Goal: Task Accomplishment & Management: Complete application form

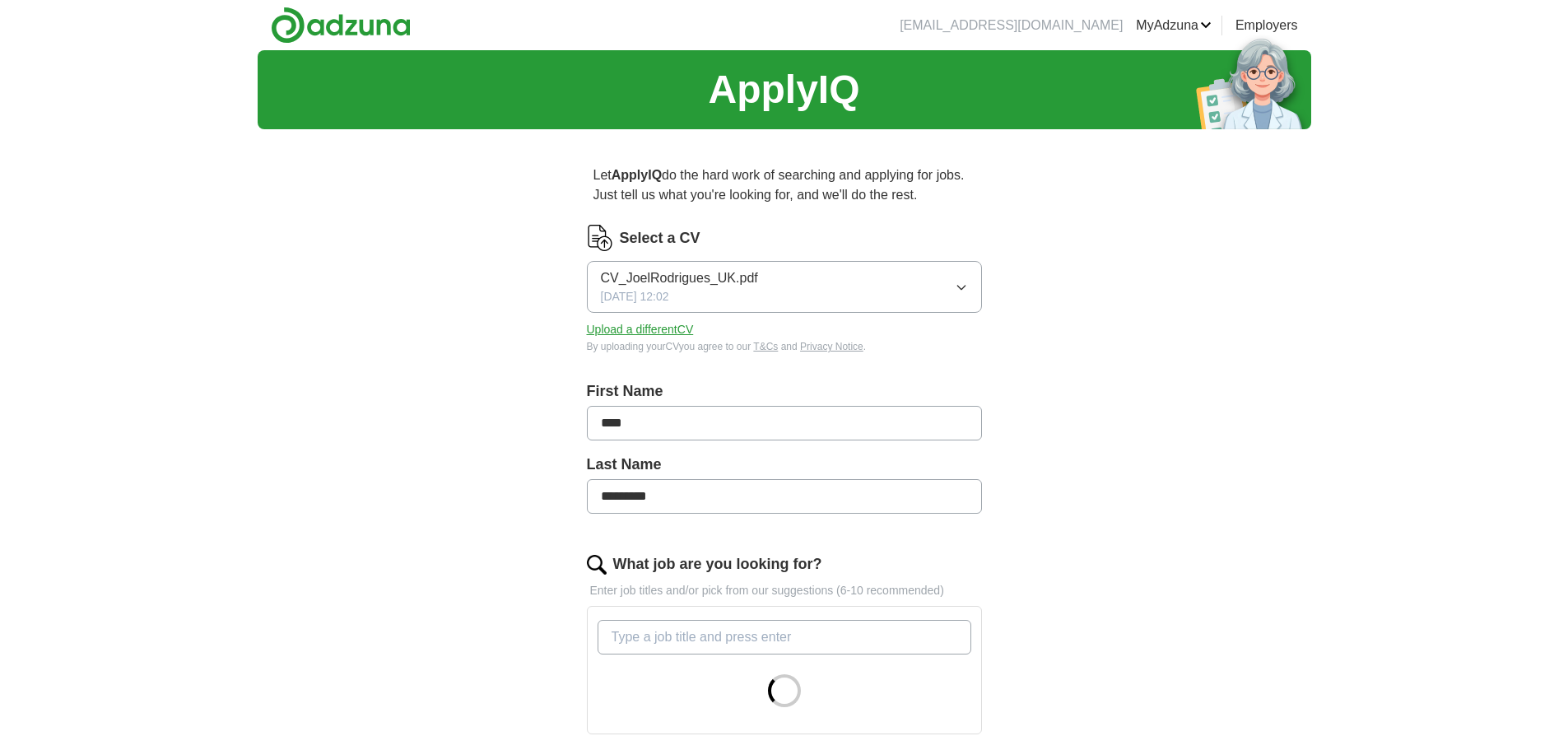
click at [979, 279] on button "CV_JoelRodrigues_UK.pdf [DATE] 12:02" at bounding box center [784, 287] width 395 height 52
click at [764, 343] on div "[DATE] 22:35" at bounding box center [784, 352] width 367 height 18
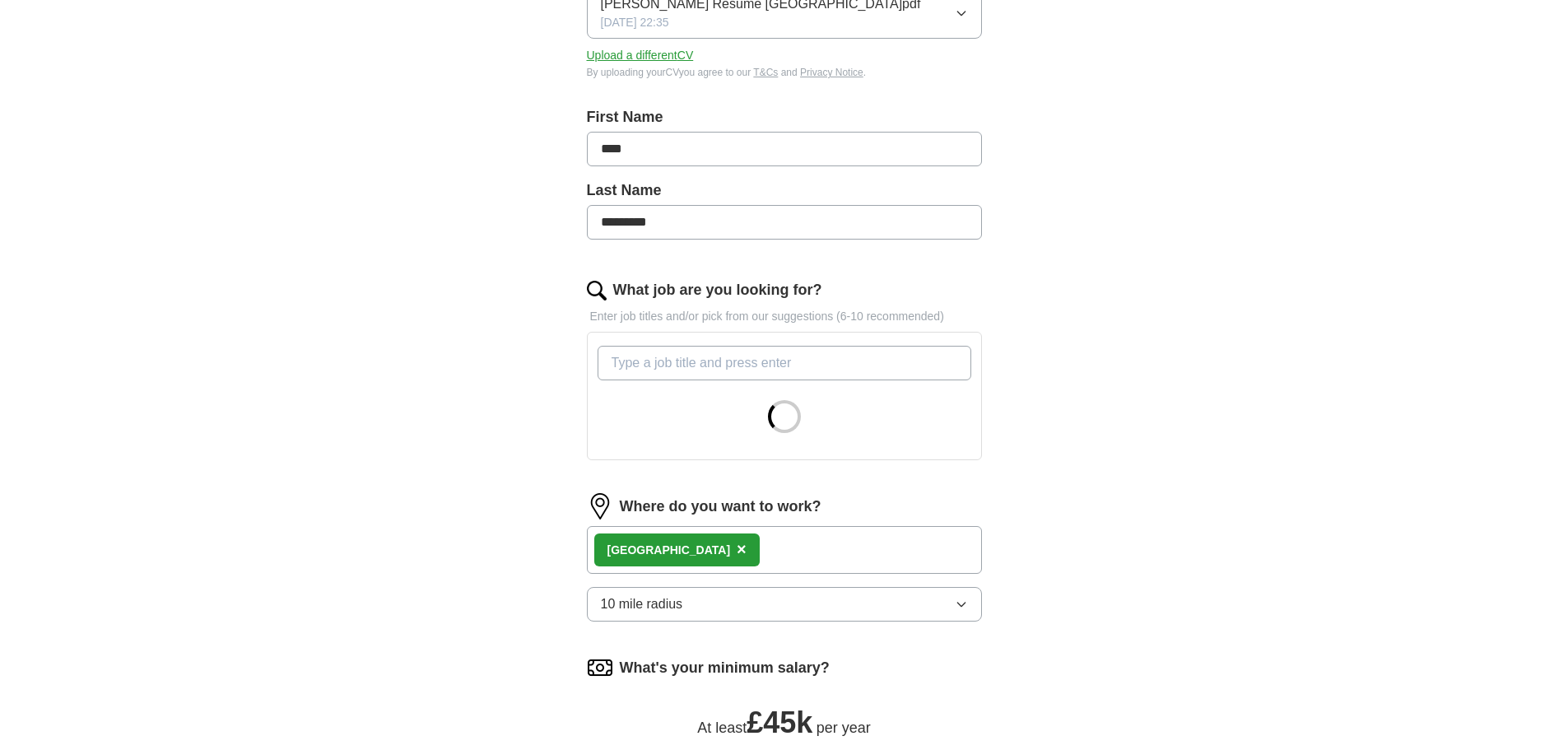
scroll to position [549, 0]
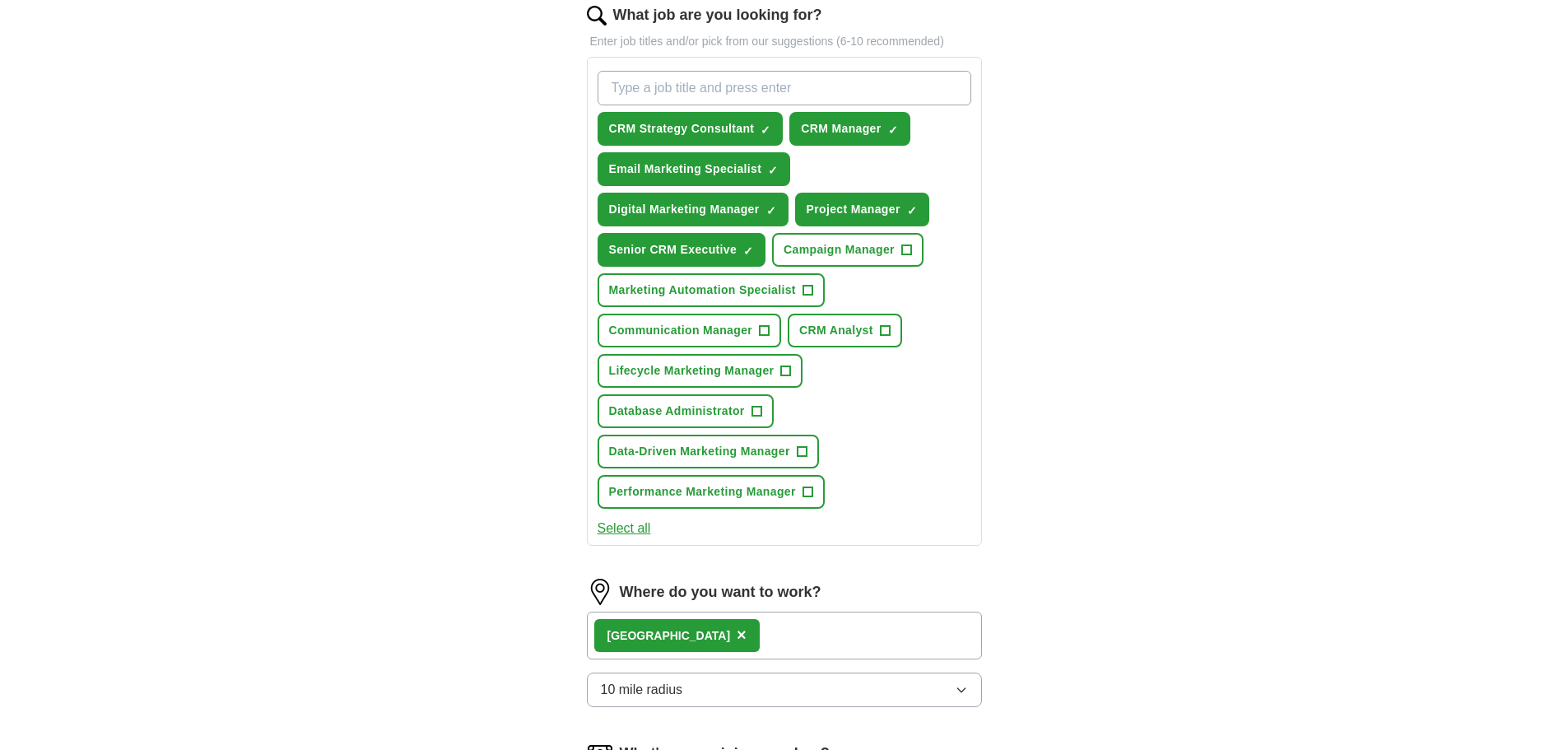
click at [758, 633] on div "London ×" at bounding box center [784, 635] width 395 height 48
click at [692, 633] on div "London ×" at bounding box center [784, 635] width 395 height 48
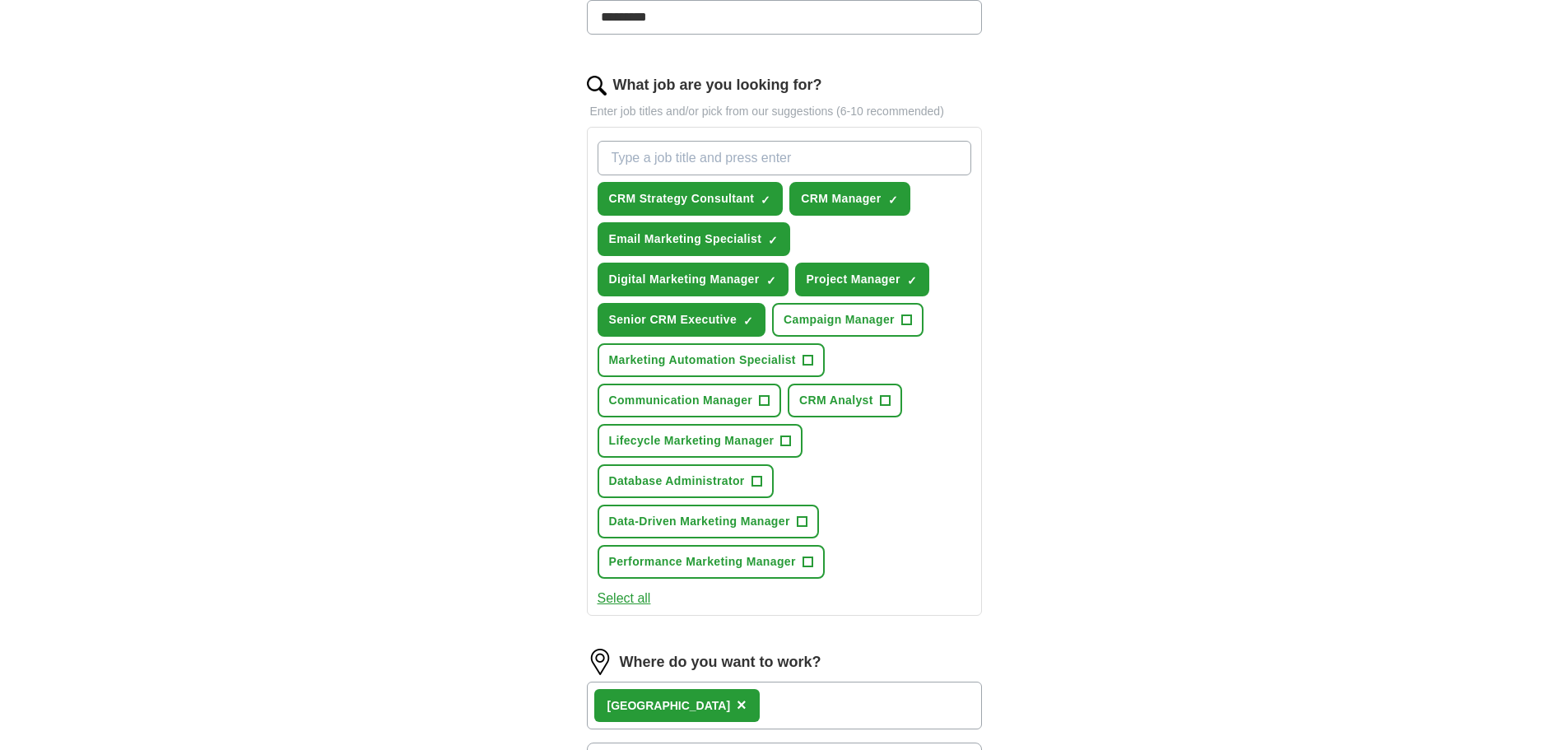
scroll to position [464, 0]
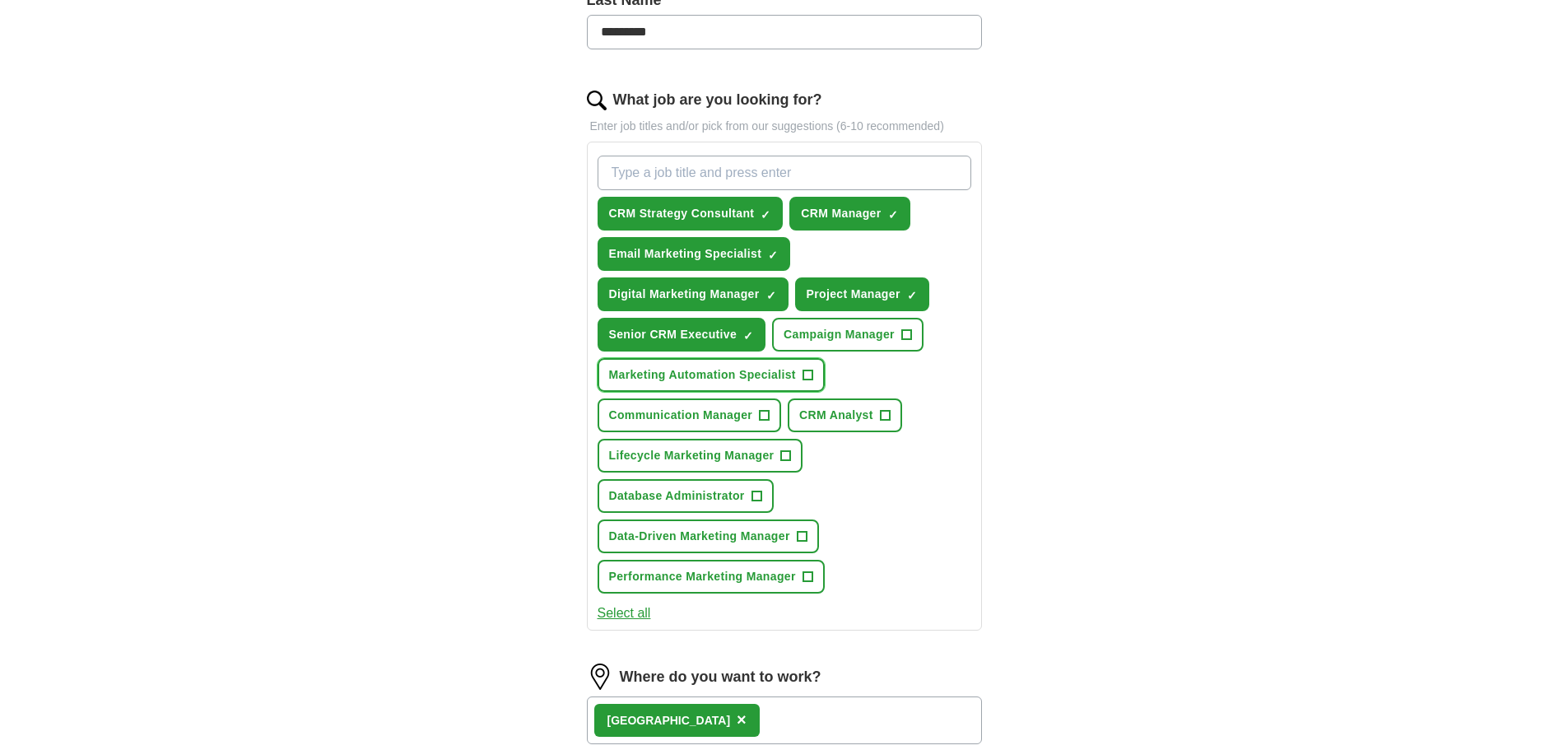
click at [813, 371] on span "+" at bounding box center [807, 375] width 10 height 13
click at [880, 413] on span "+" at bounding box center [886, 415] width 11 height 11
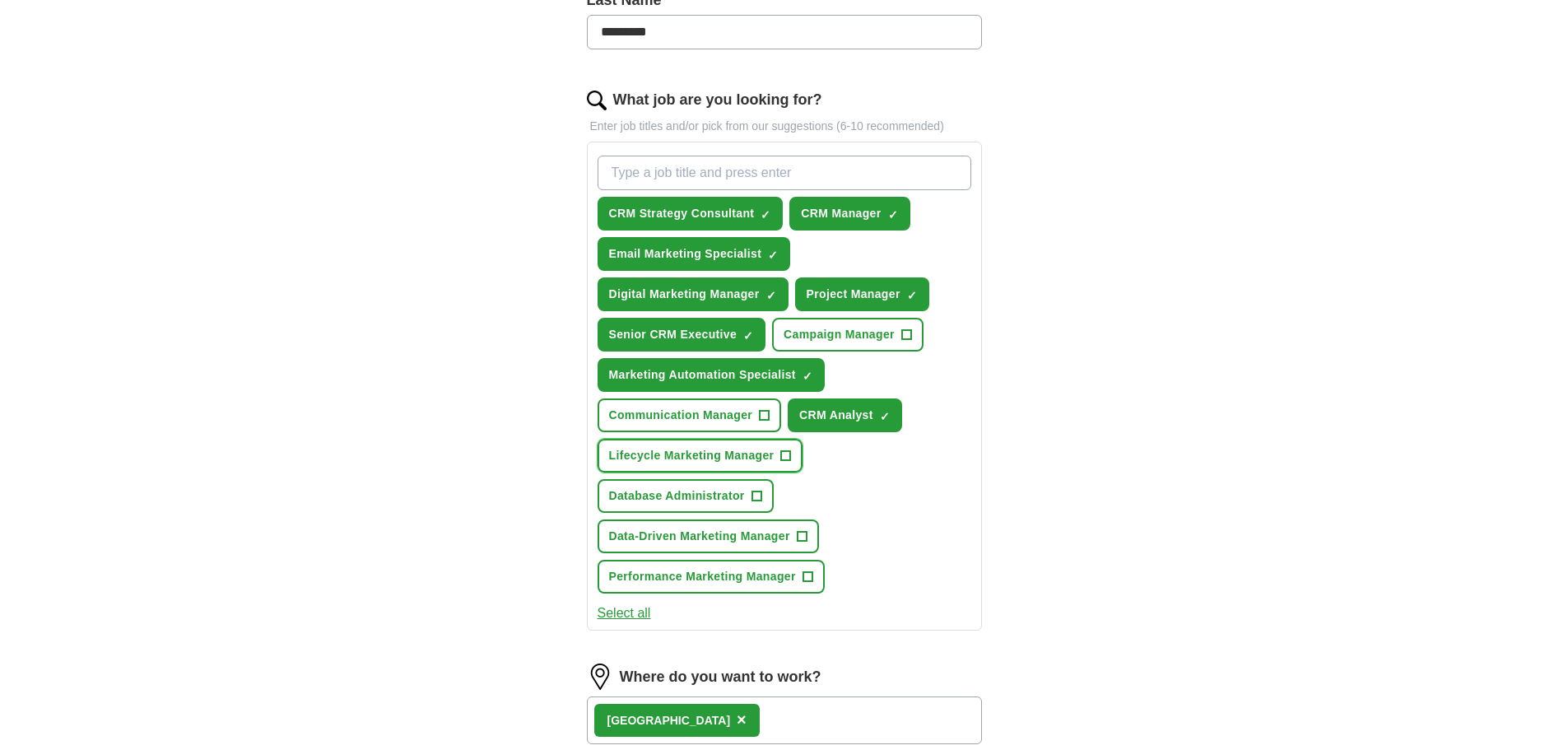
click at [767, 451] on span "Lifecycle Marketing Manager" at bounding box center [691, 456] width 166 height 18
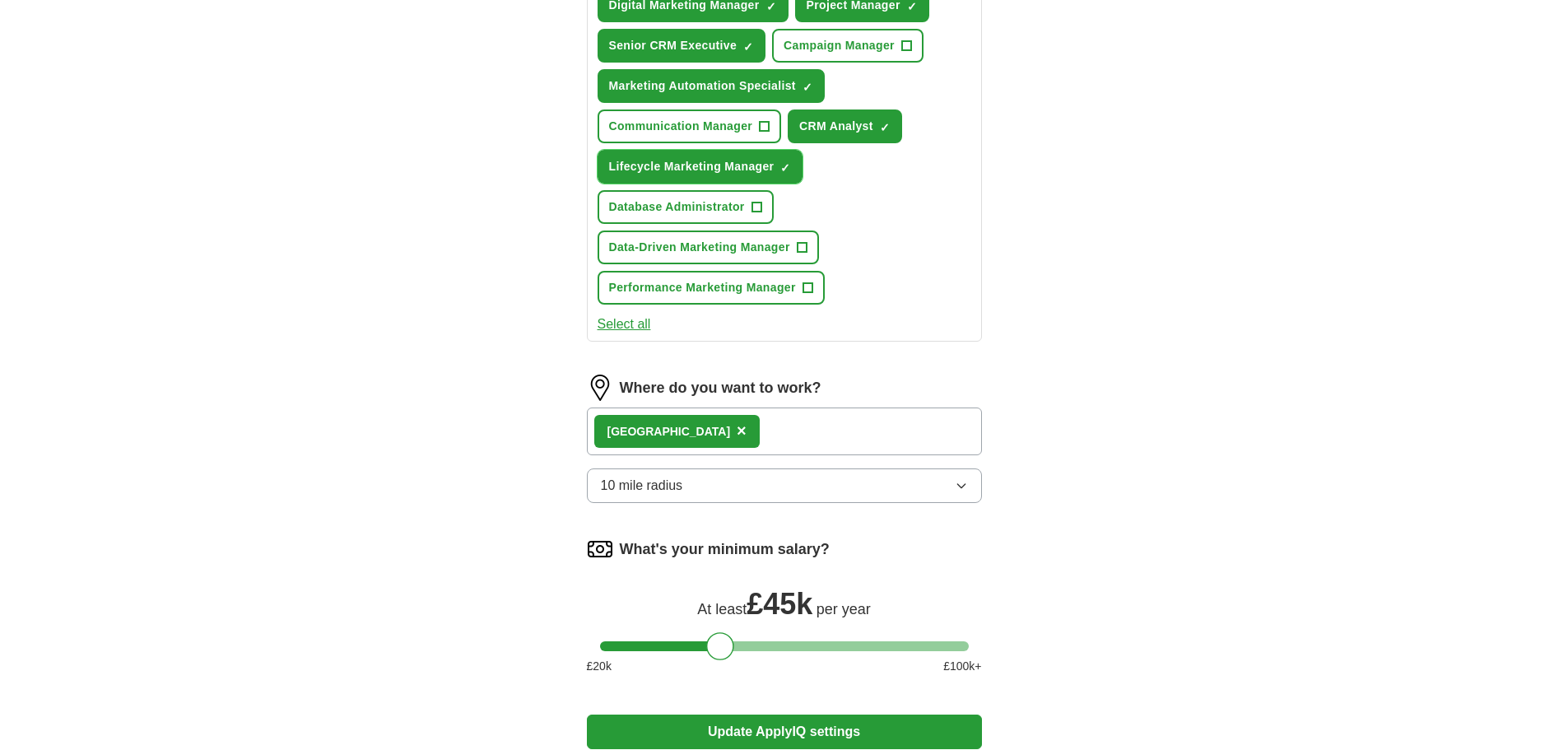
scroll to position [739, 0]
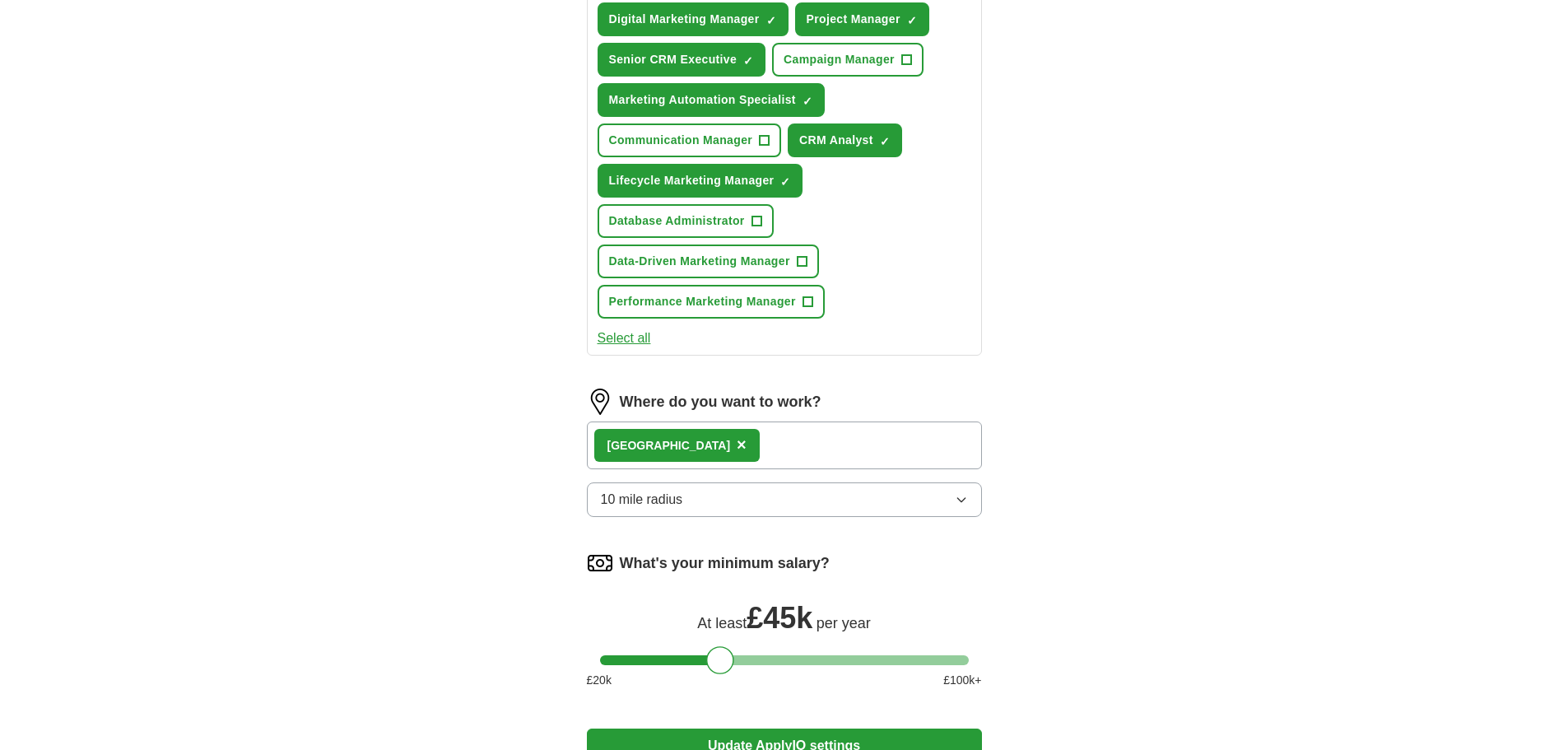
click at [702, 436] on div "London ×" at bounding box center [784, 445] width 395 height 48
click at [794, 403] on label "Where do you want to work?" at bounding box center [721, 401] width 201 height 22
click at [694, 395] on label "Where do you want to work?" at bounding box center [721, 401] width 201 height 22
click at [636, 358] on div "What job are you looking for? Enter job titles and/or pick from our suggestions…" at bounding box center [784, 91] width 395 height 555
click at [711, 434] on div "London ×" at bounding box center [784, 445] width 395 height 48
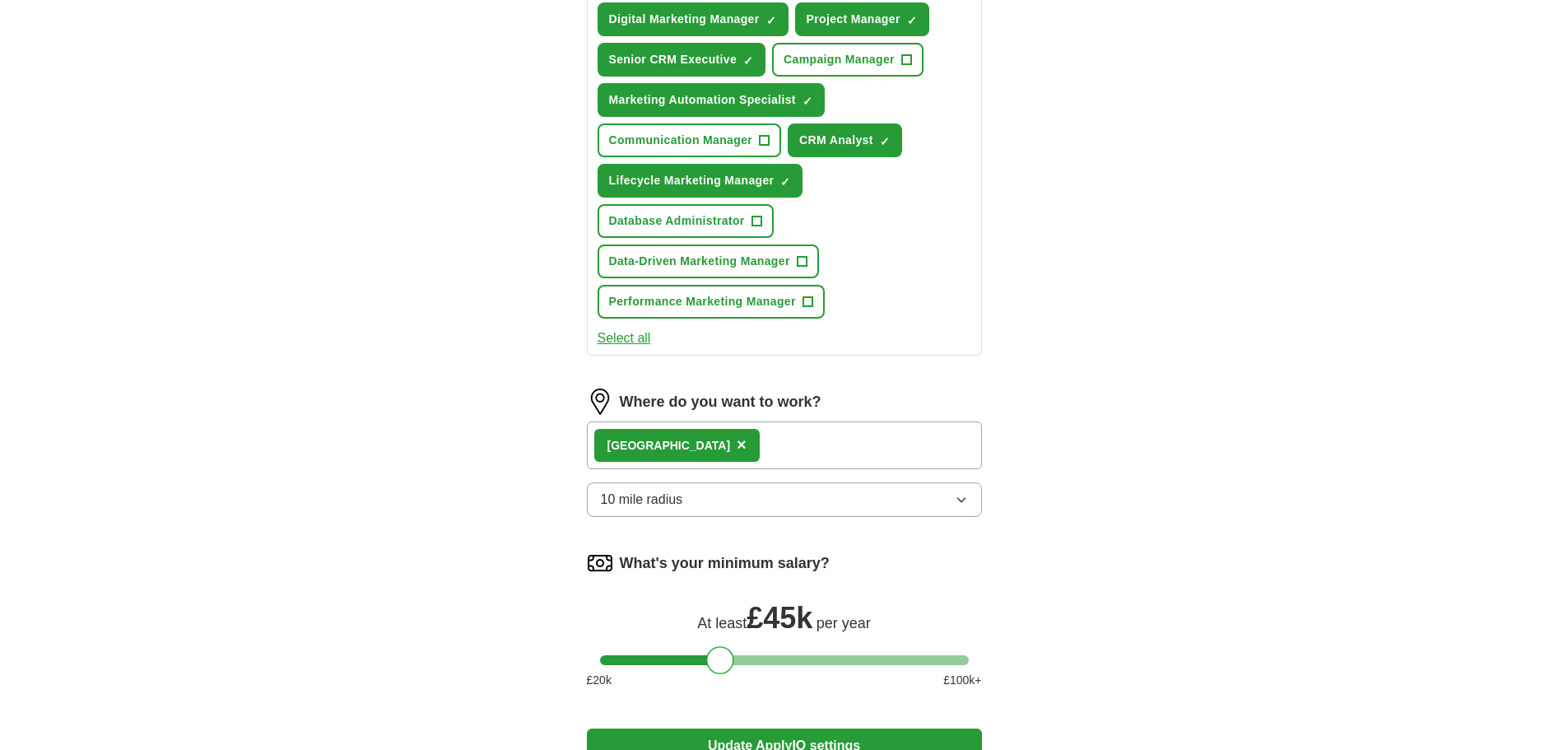
click at [720, 445] on div "London ×" at bounding box center [784, 445] width 395 height 48
drag, startPoint x: 720, startPoint y: 445, endPoint x: 709, endPoint y: 457, distance: 16.3
click at [721, 445] on div "London ×" at bounding box center [784, 445] width 395 height 48
click at [709, 499] on button "10 mile radius" at bounding box center [784, 499] width 395 height 34
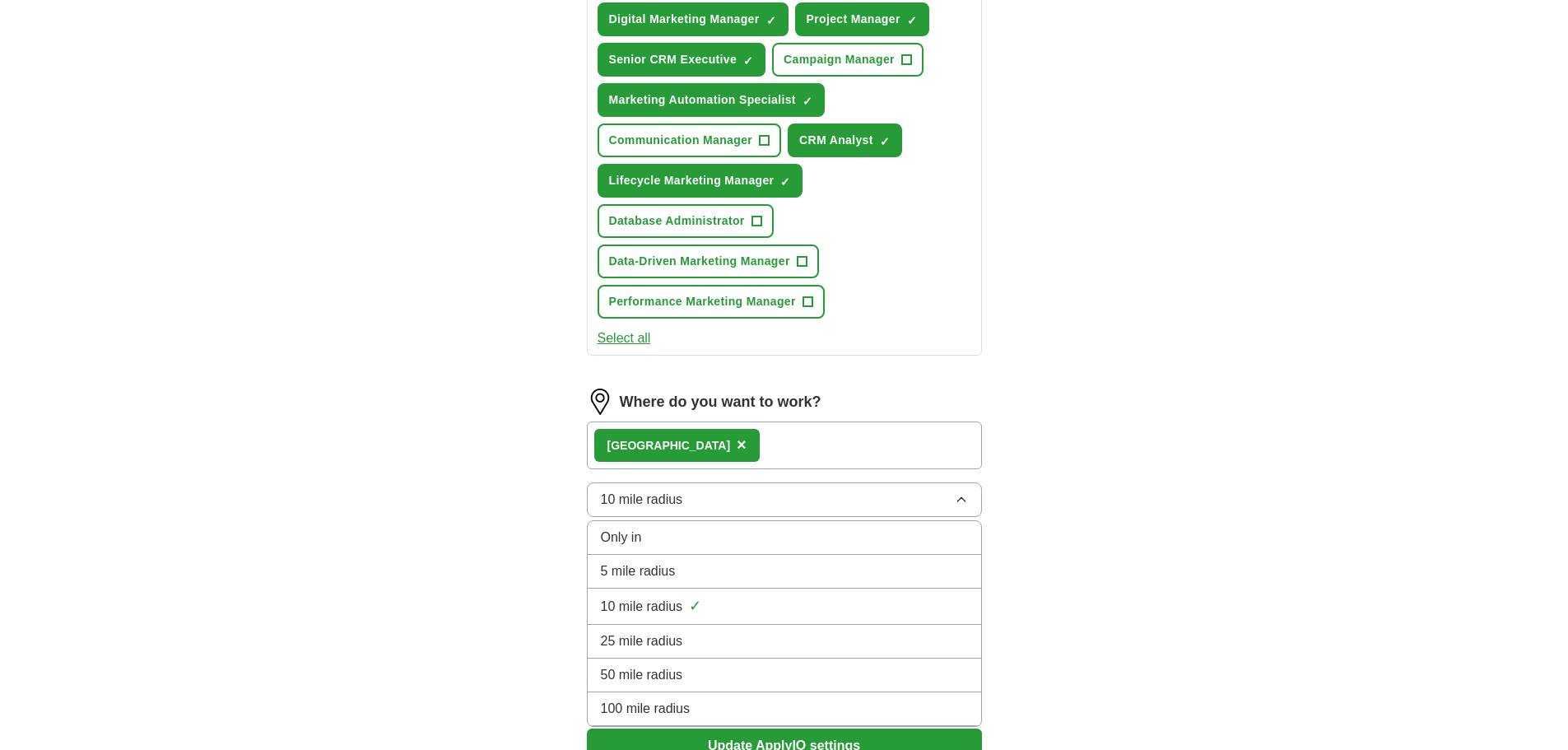
click at [705, 546] on div "Only in" at bounding box center [784, 537] width 367 height 20
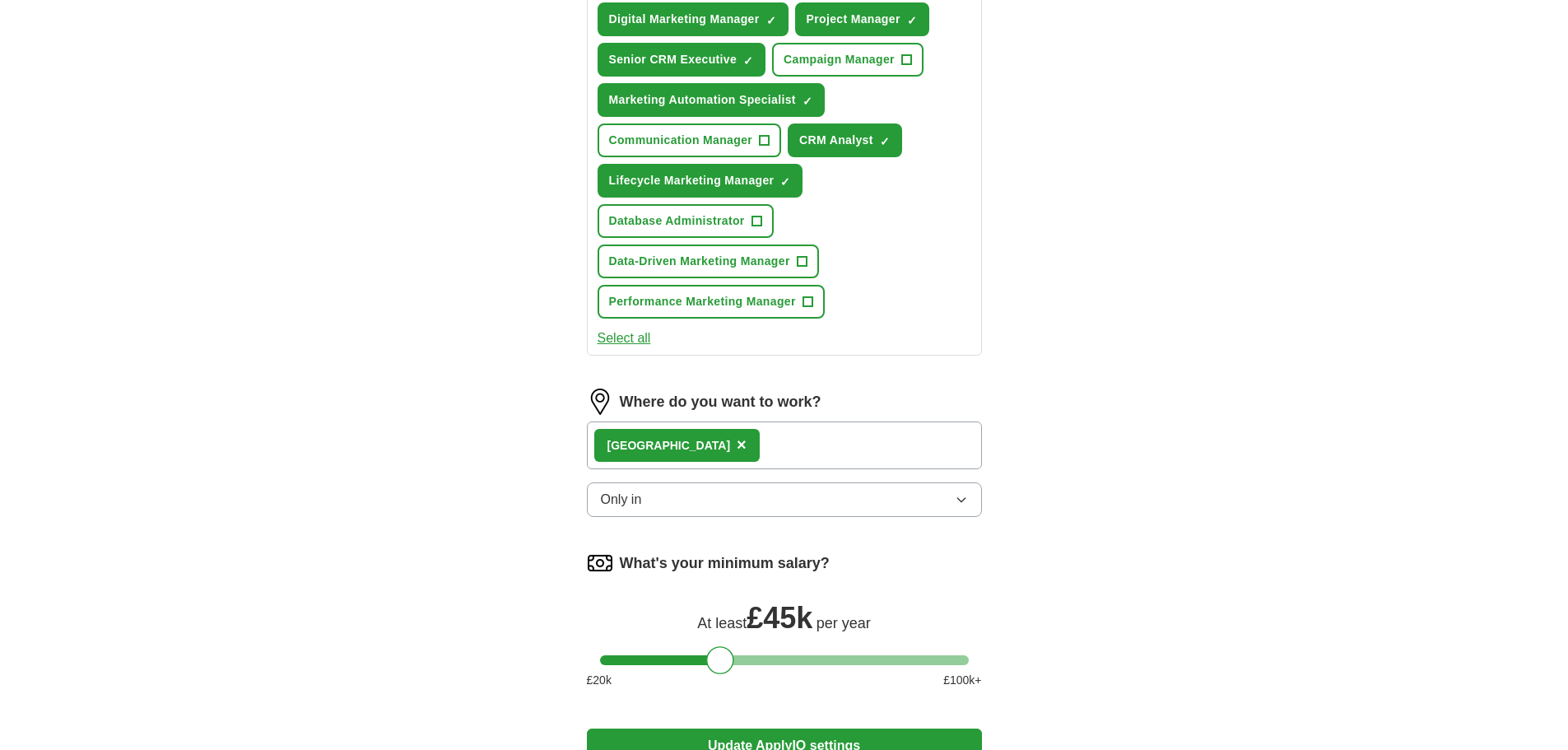
click at [718, 514] on button "Only in" at bounding box center [784, 499] width 395 height 34
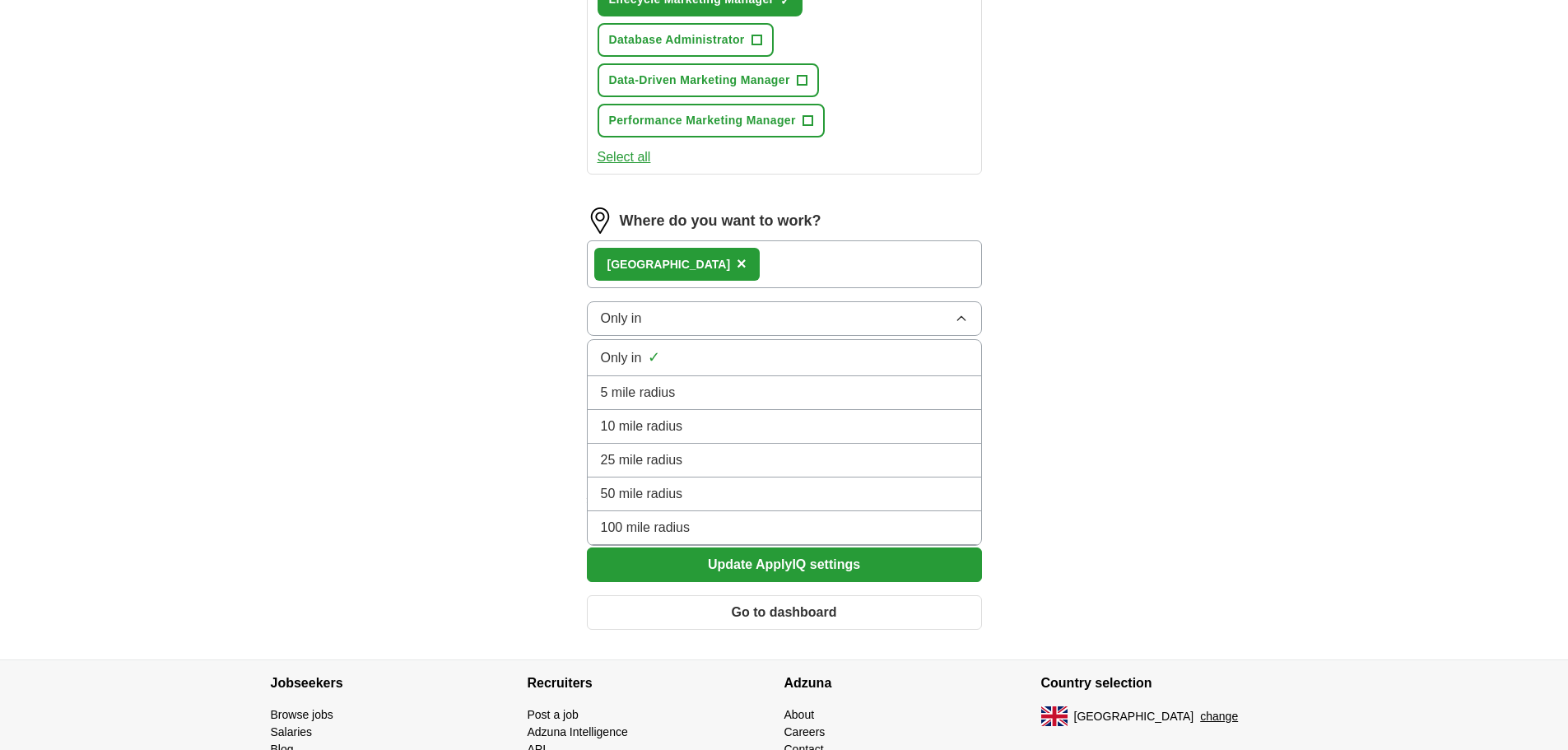
scroll to position [1014, 0]
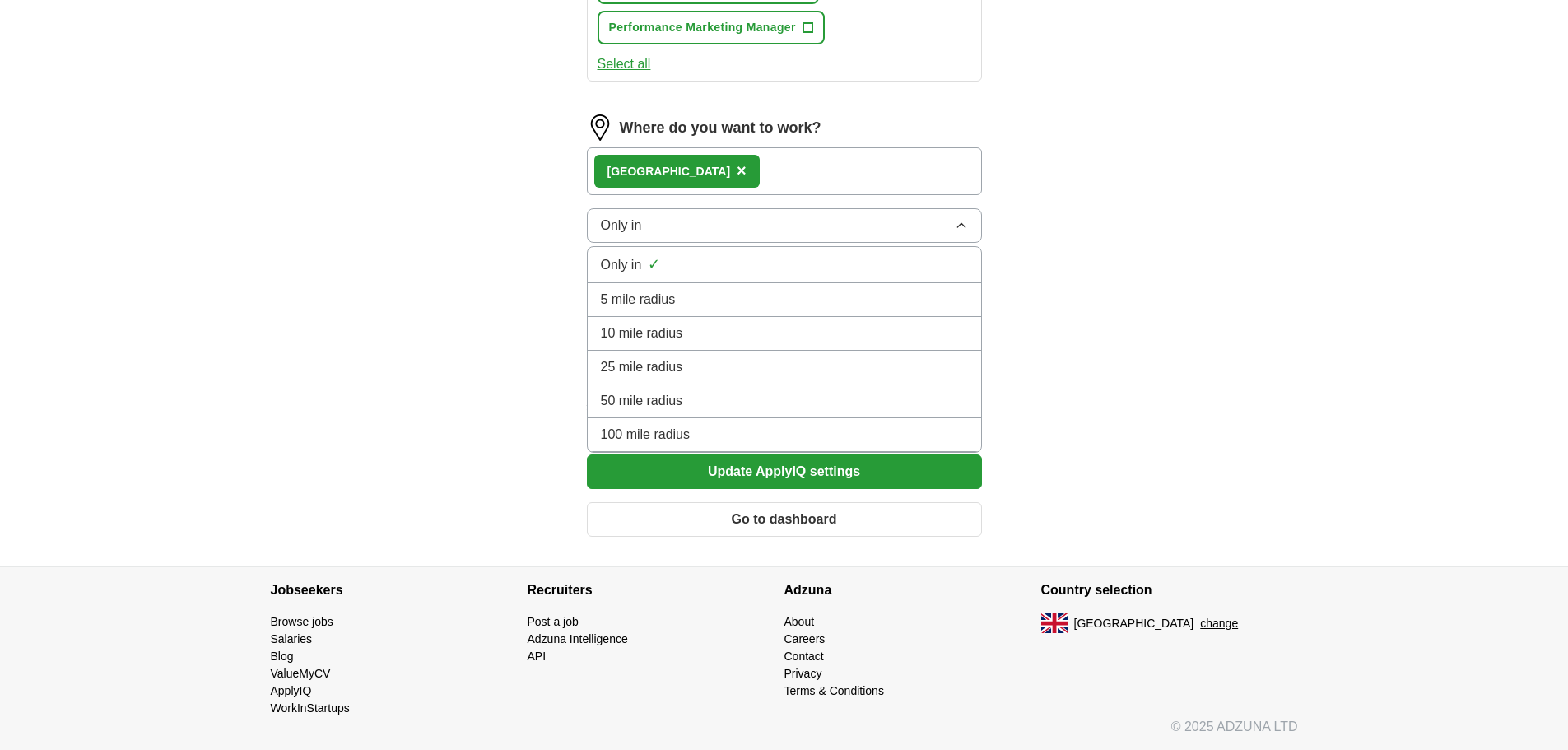
click at [717, 435] on div "100 mile radius" at bounding box center [784, 435] width 367 height 20
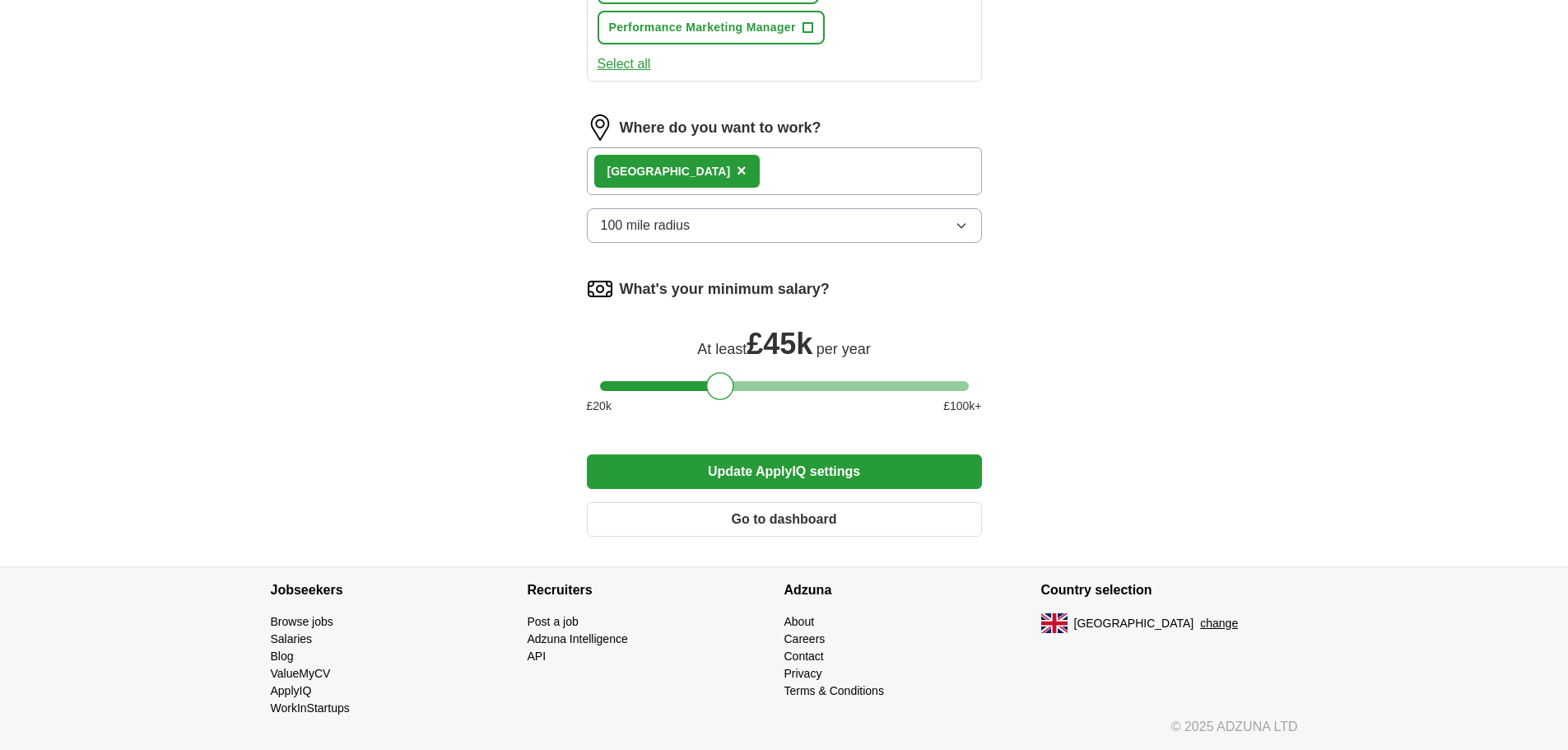
click at [783, 175] on div "London ×" at bounding box center [784, 171] width 395 height 48
click at [717, 175] on div "London ×" at bounding box center [784, 171] width 395 height 48
click at [737, 178] on span "×" at bounding box center [741, 170] width 10 height 18
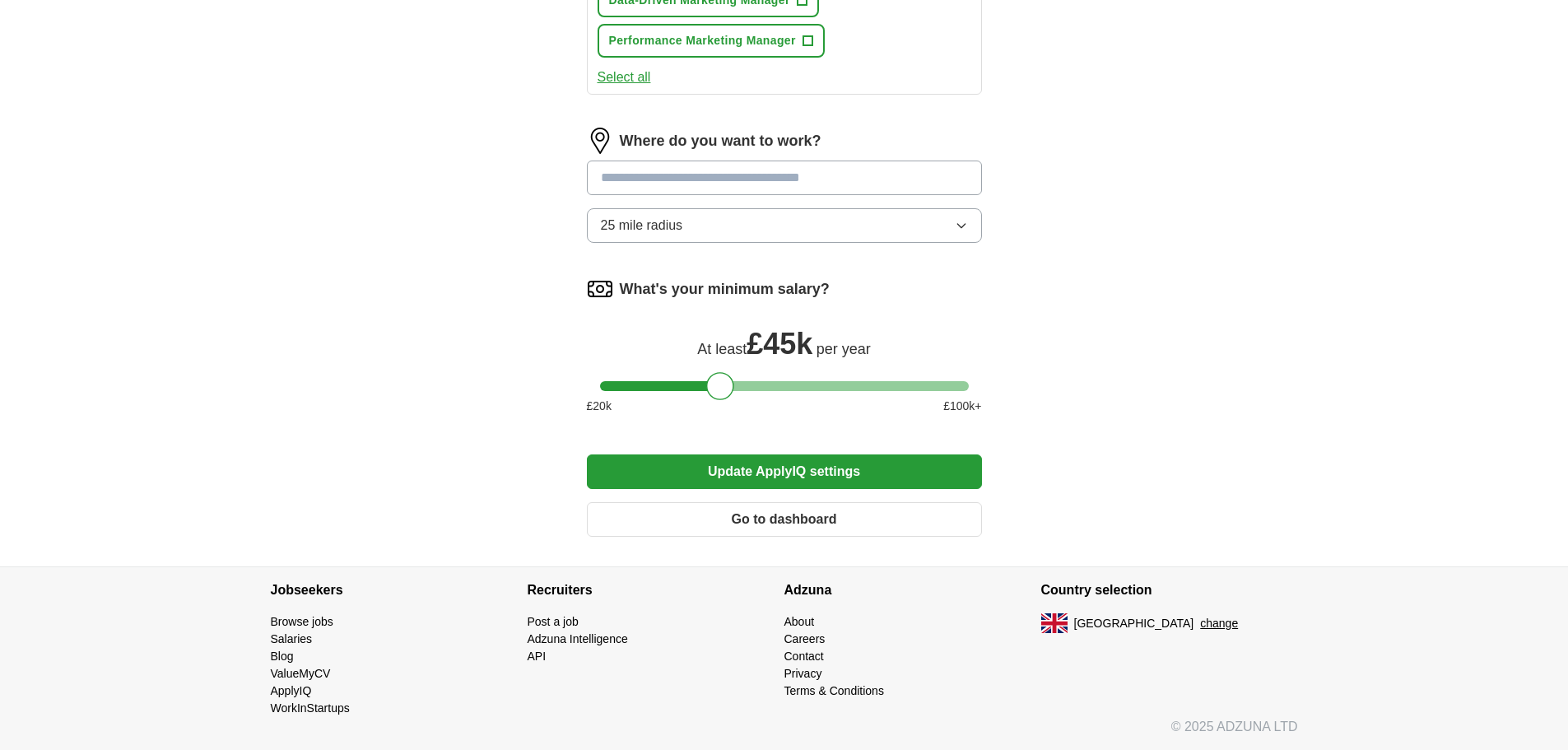
scroll to position [1001, 0]
click at [684, 173] on input at bounding box center [784, 177] width 395 height 34
type input "*"
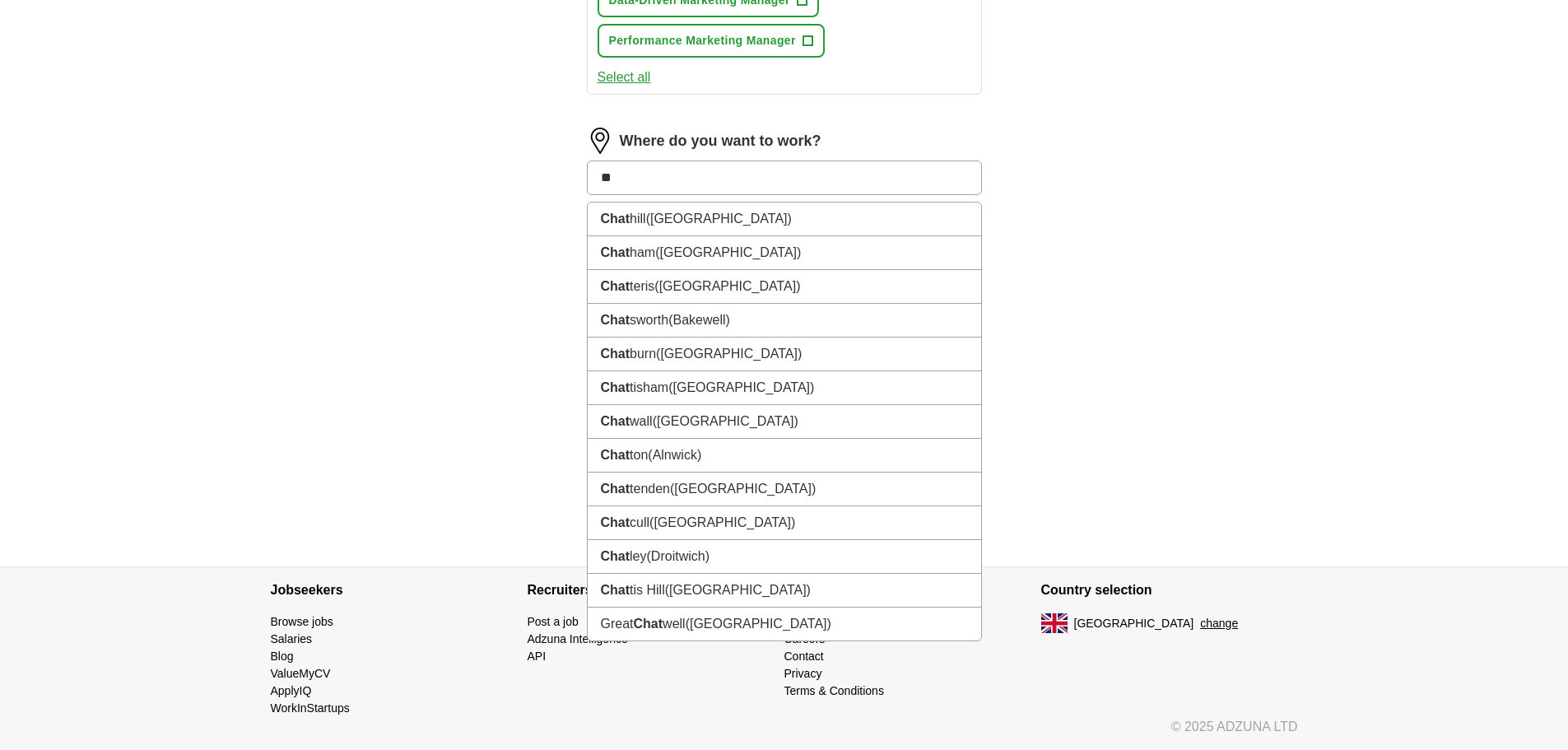
type input "*"
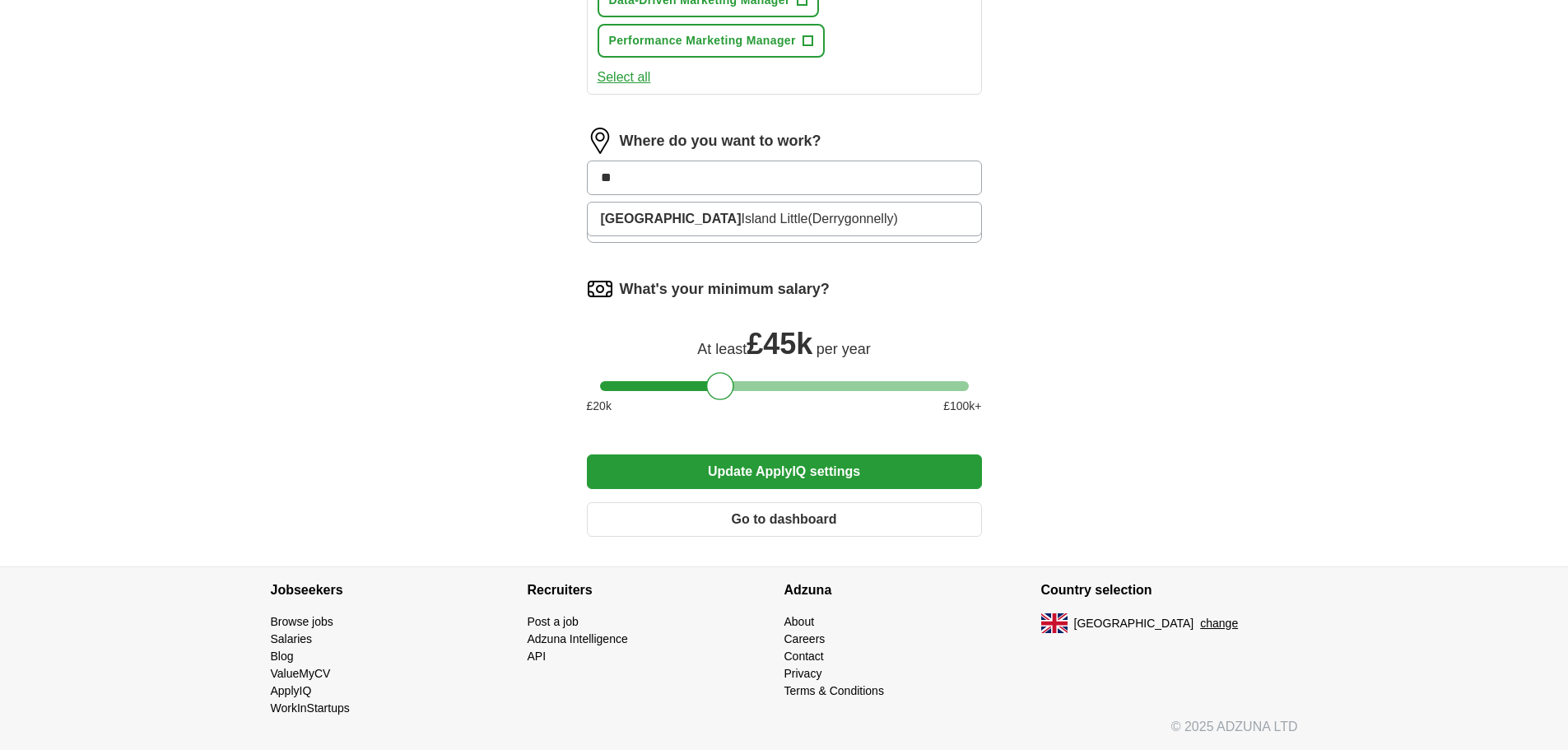
type input "*"
type input "******"
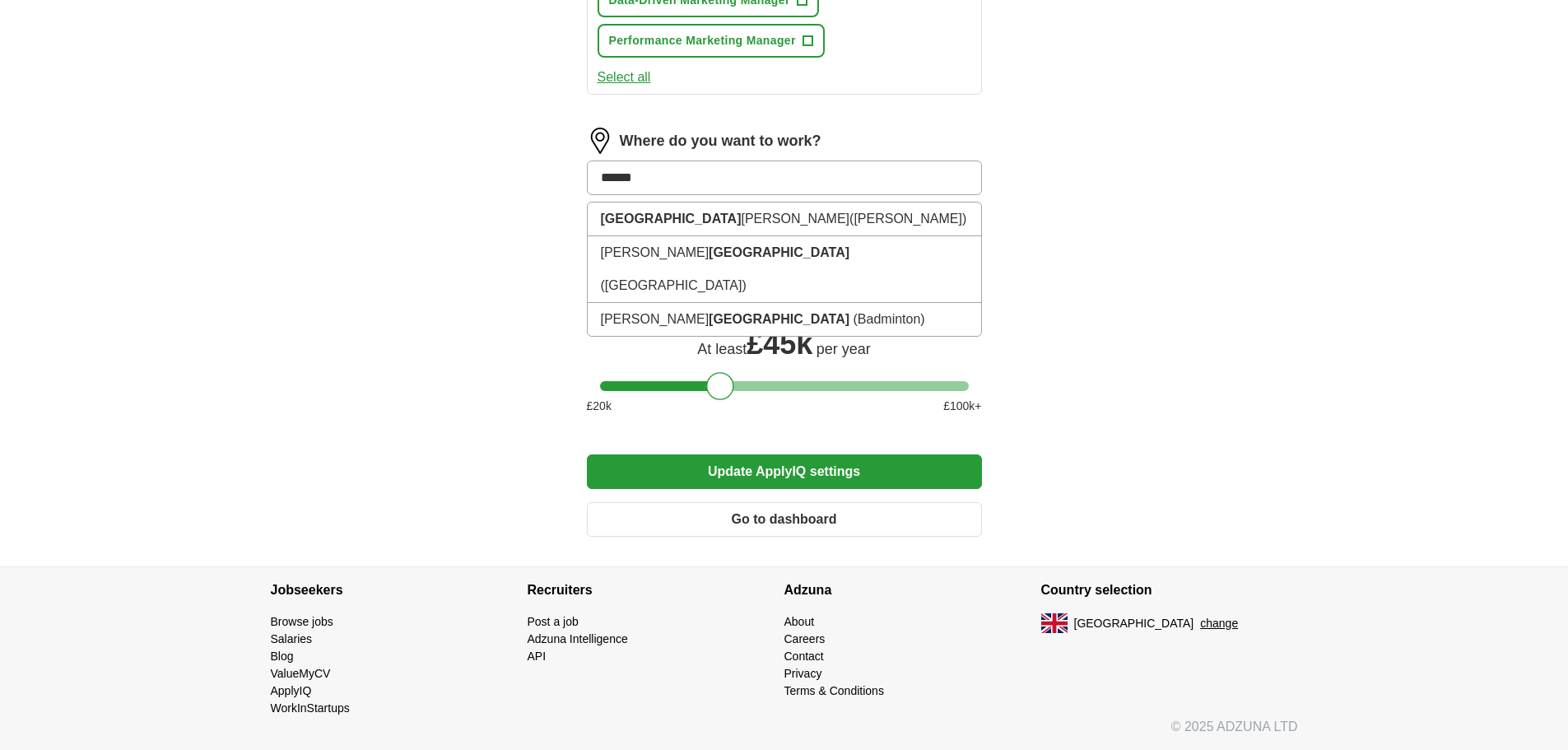
drag, startPoint x: 684, startPoint y: 173, endPoint x: 524, endPoint y: 165, distance: 160.2
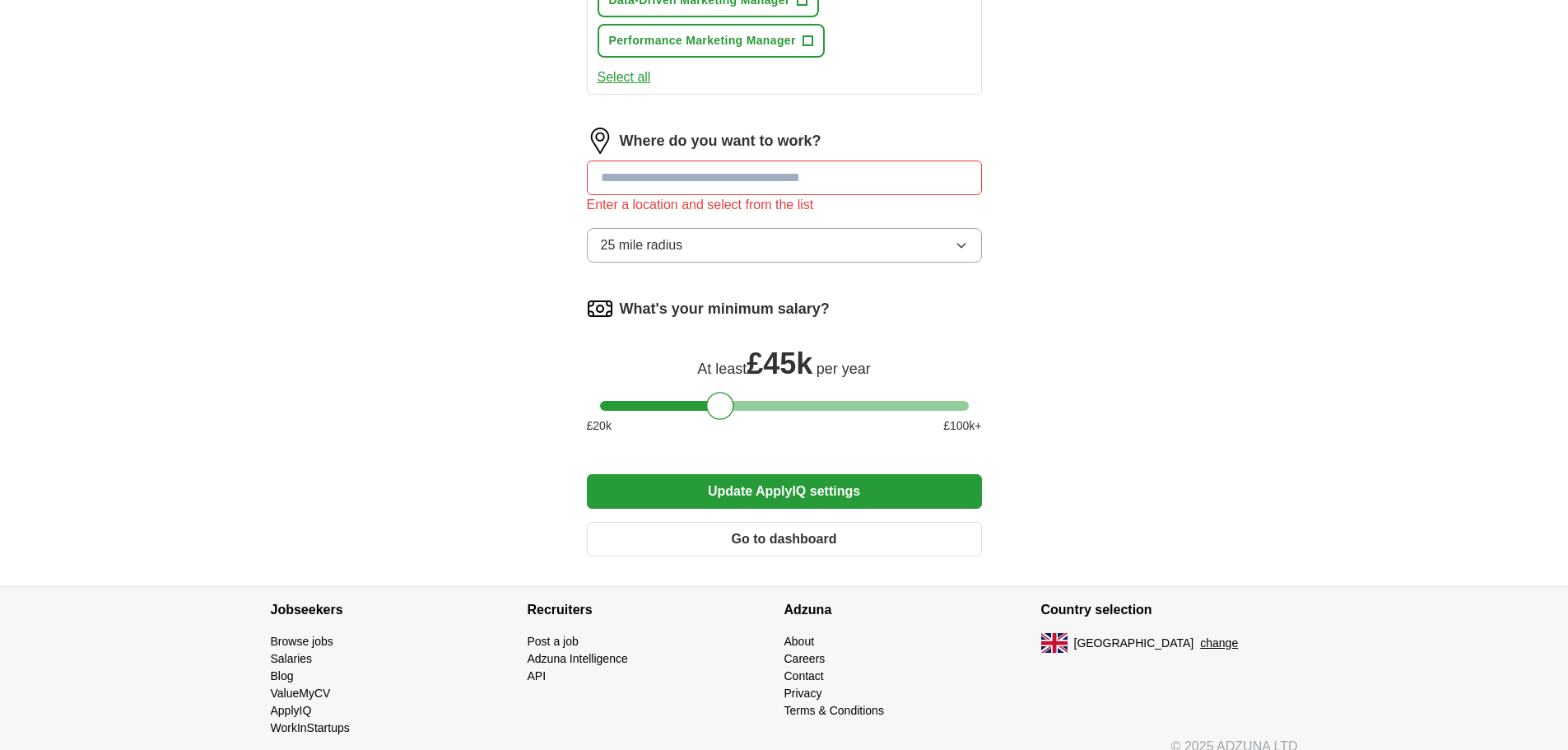
click at [635, 170] on input at bounding box center [784, 177] width 395 height 34
type input "******"
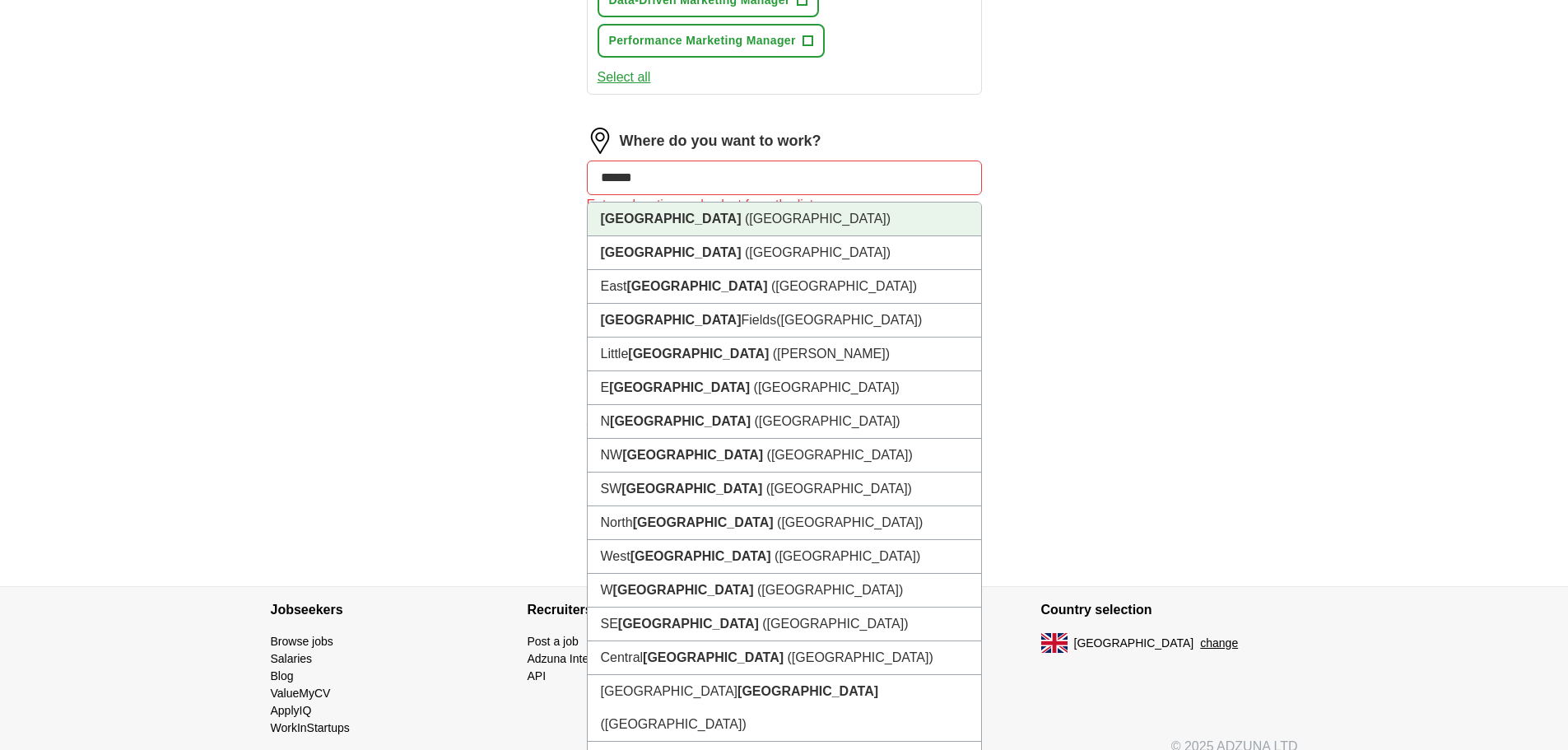
click at [745, 217] on span "([GEOGRAPHIC_DATA])" at bounding box center [817, 219] width 145 height 14
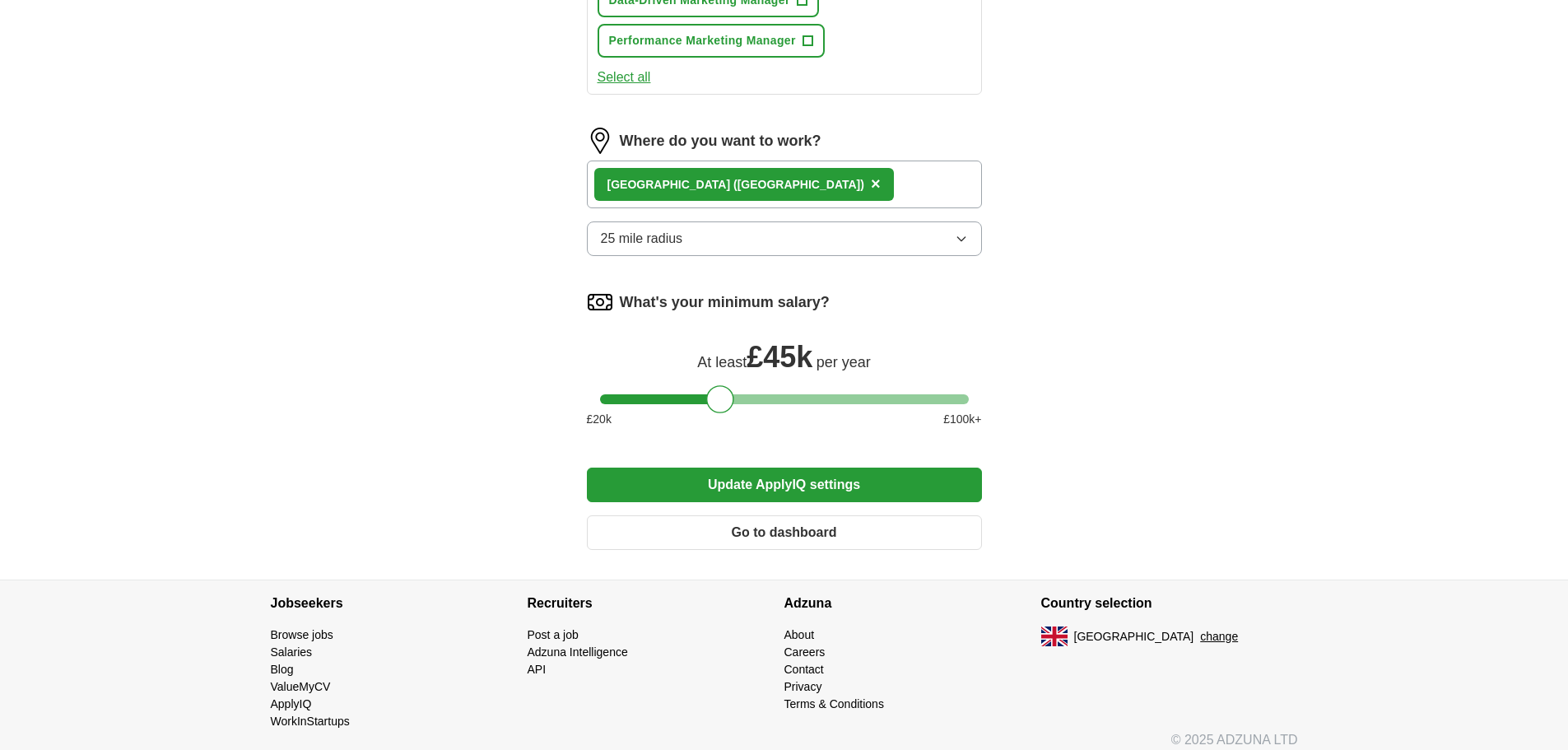
click at [718, 232] on button "25 mile radius" at bounding box center [784, 238] width 395 height 34
click at [844, 487] on button "Update ApplyIQ settings" at bounding box center [784, 485] width 395 height 34
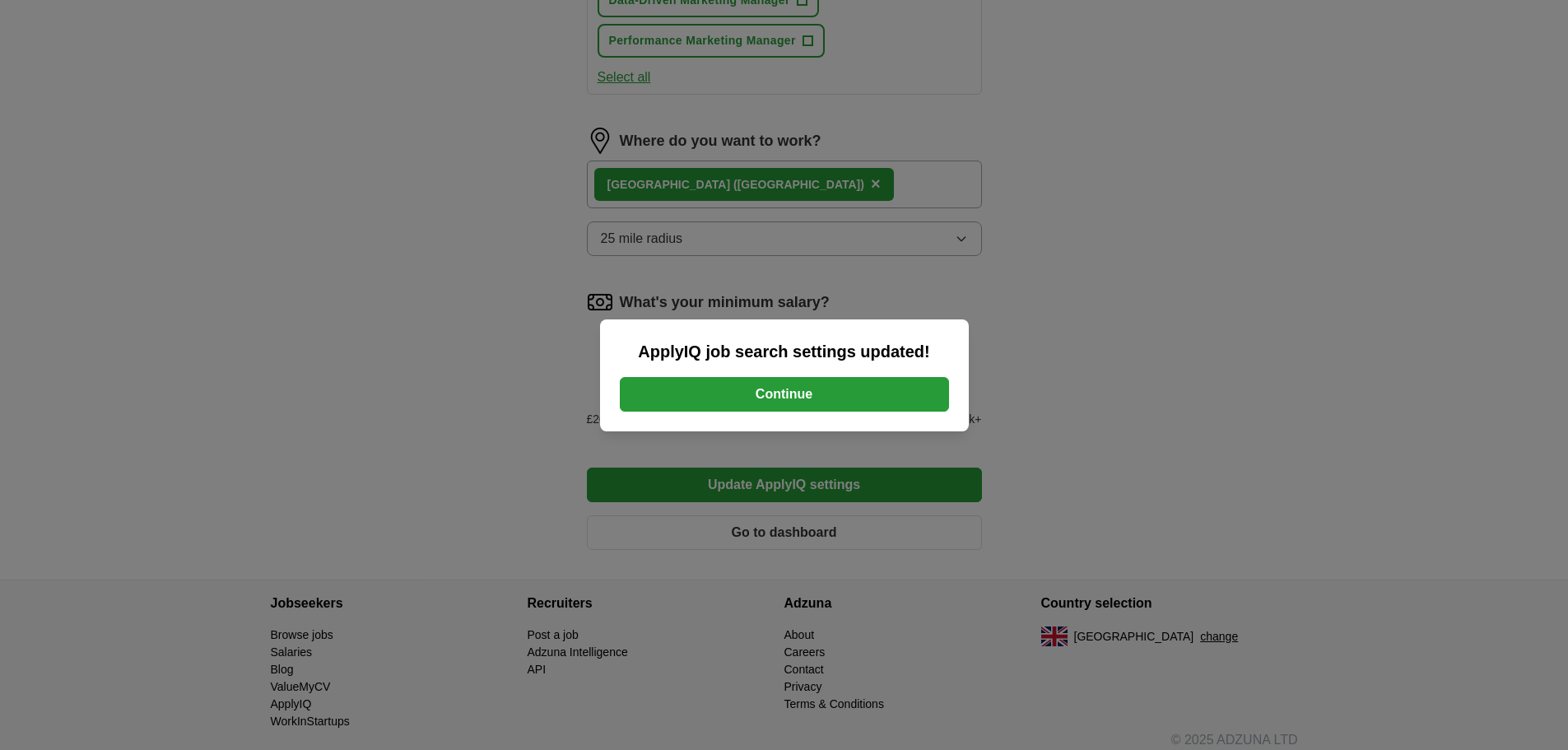
click at [872, 405] on button "Continue" at bounding box center [785, 393] width 329 height 34
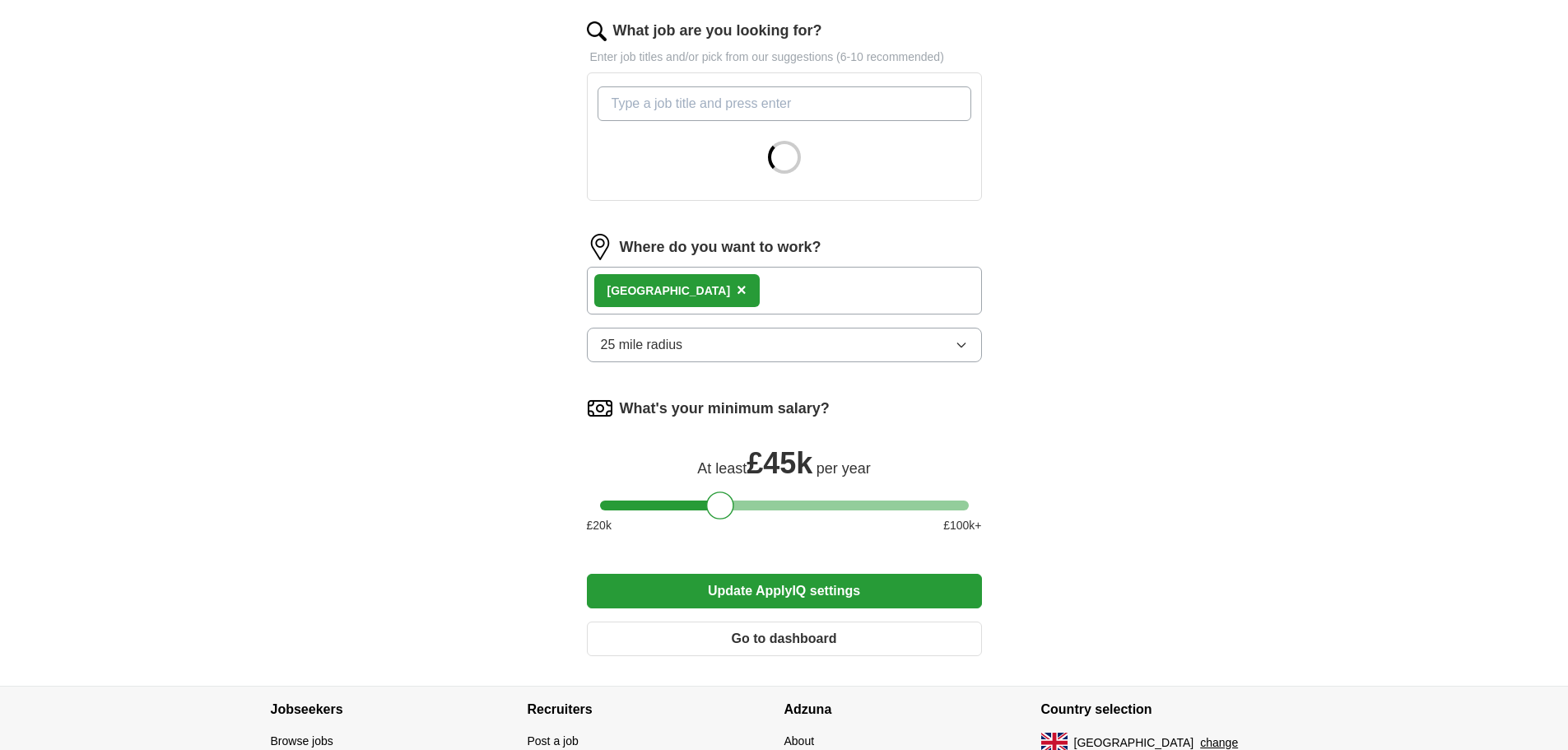
scroll to position [549, 0]
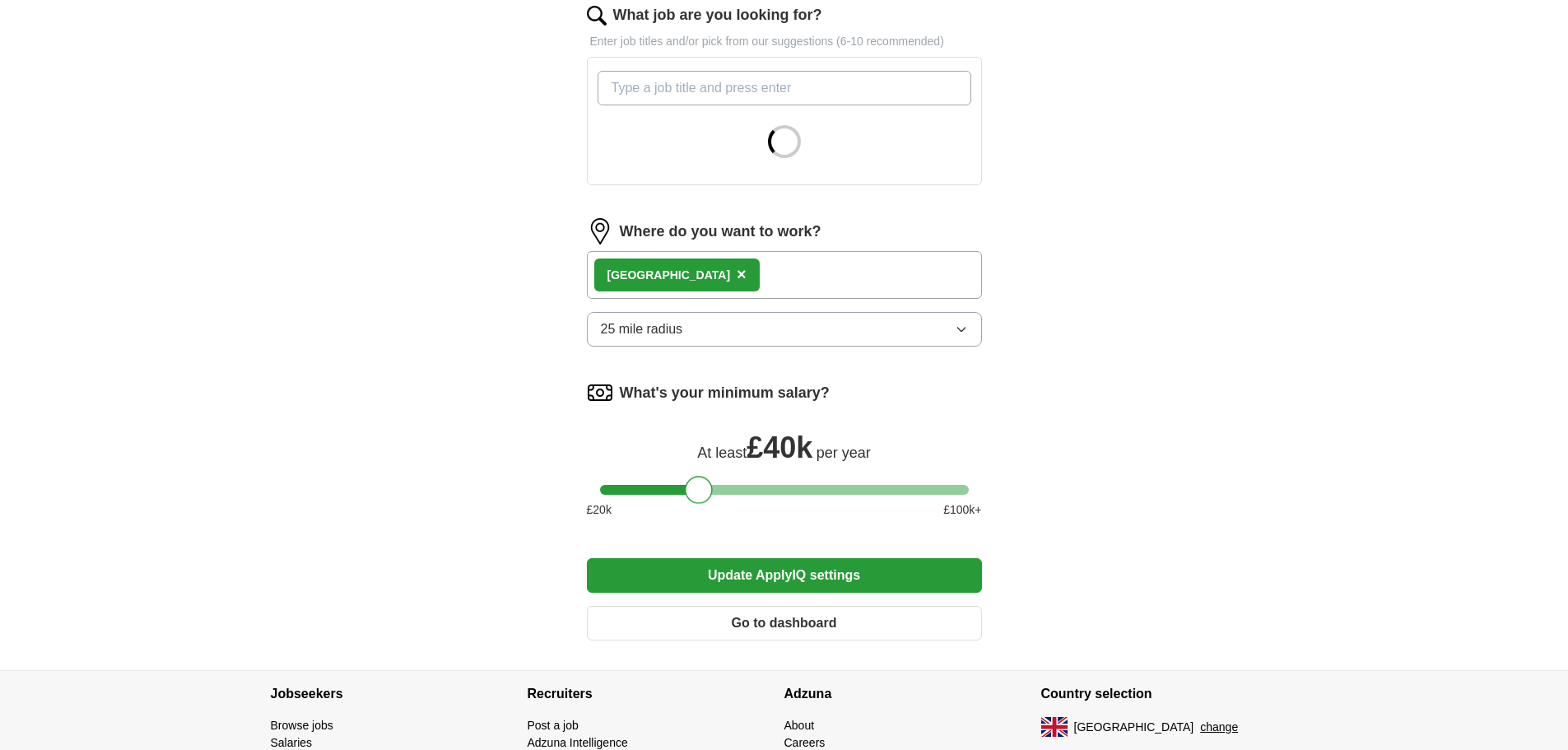
drag, startPoint x: 717, startPoint y: 489, endPoint x: 697, endPoint y: 492, distance: 20.2
click at [697, 492] on div at bounding box center [699, 490] width 28 height 28
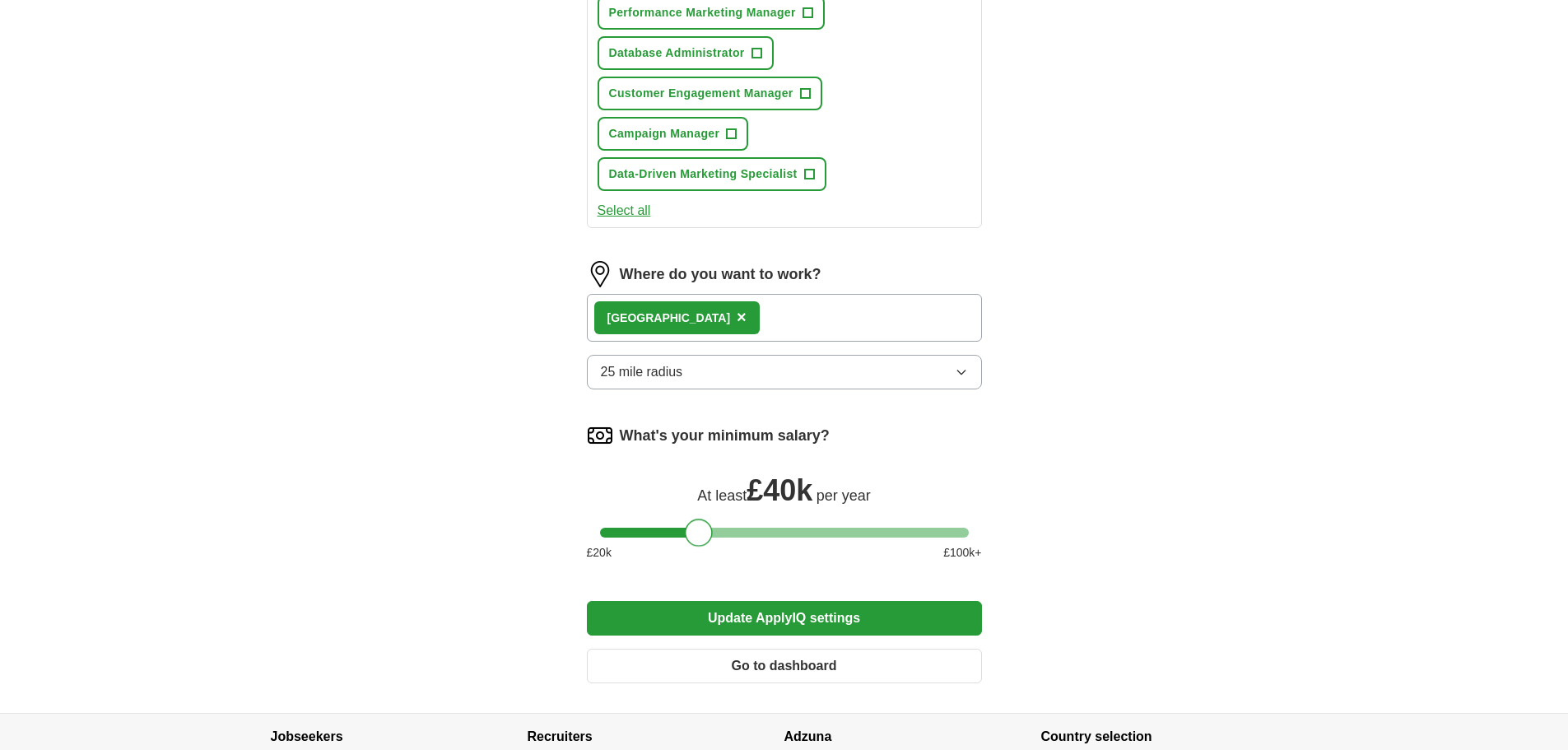
scroll to position [1094, 0]
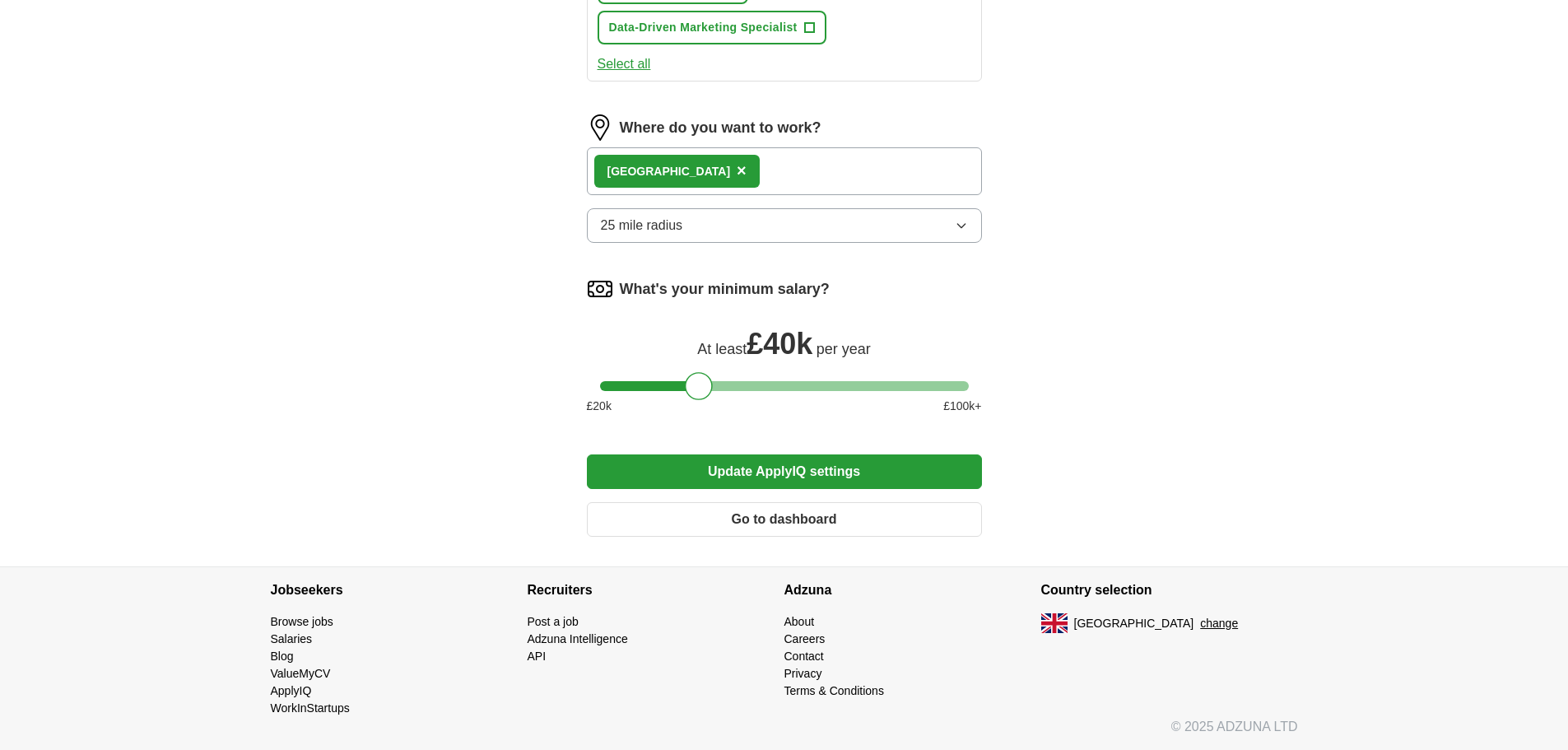
click at [766, 468] on button "Update ApplyIQ settings" at bounding box center [784, 471] width 395 height 34
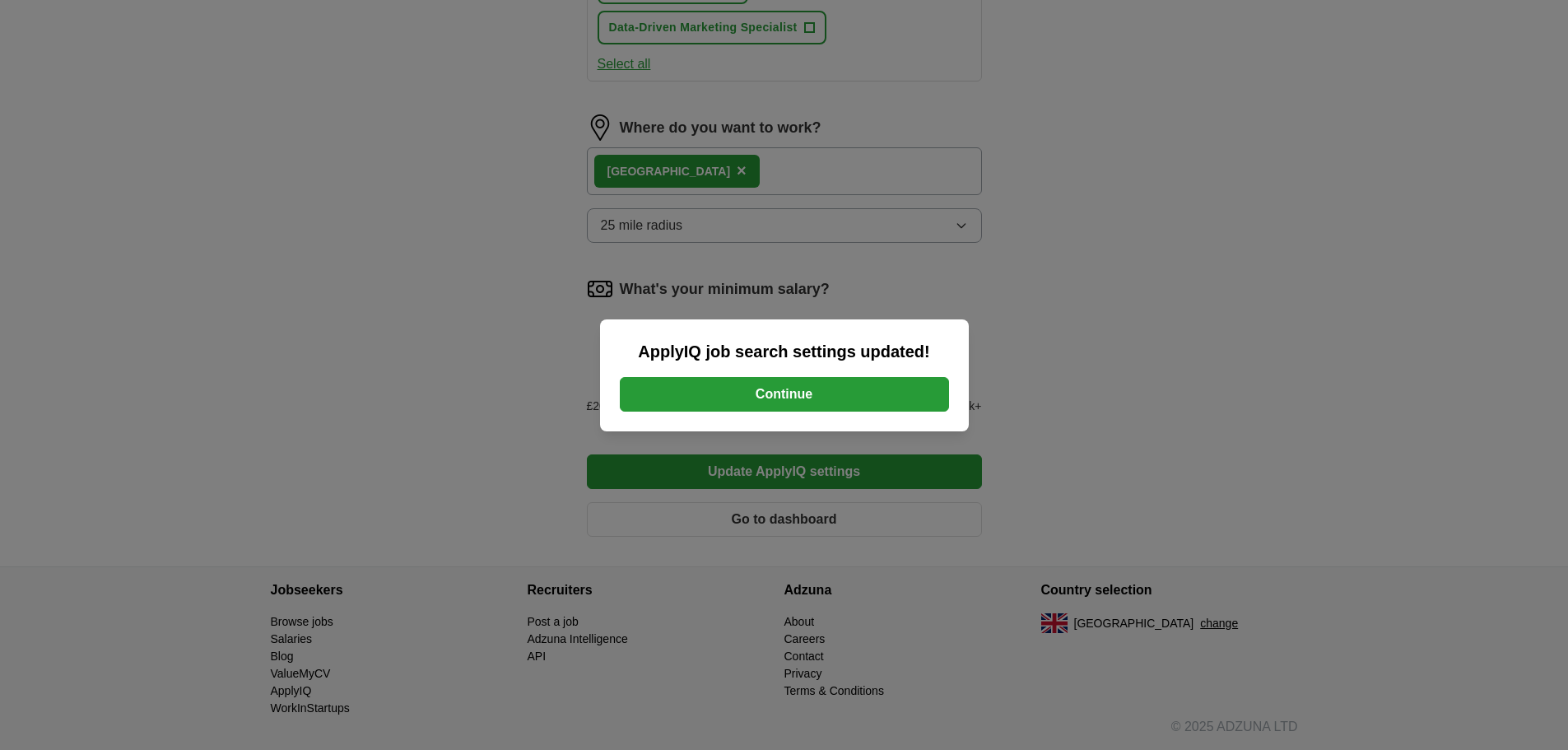
click at [830, 390] on button "Continue" at bounding box center [785, 393] width 329 height 34
